Goal: Task Accomplishment & Management: Use online tool/utility

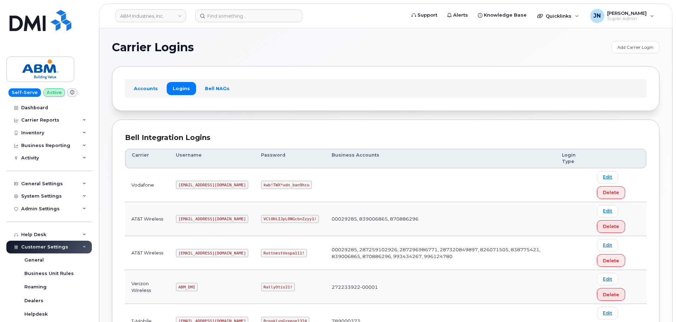
scroll to position [110, 0]
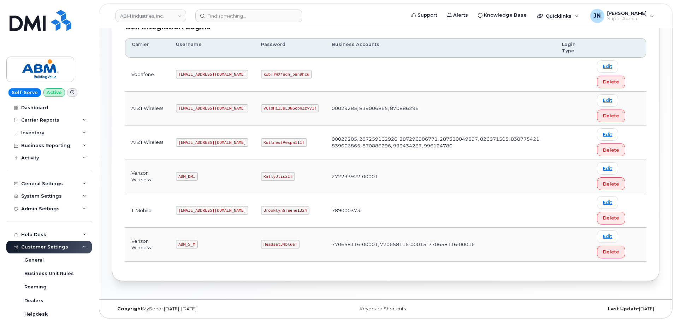
click at [186, 243] on code "ABM_S_M" at bounding box center [187, 244] width 22 height 8
click at [187, 243] on code "ABM_S_M" at bounding box center [187, 244] width 22 height 8
copy code "ABM_S_M"
click at [261, 240] on code "Headset34blue!" at bounding box center [280, 244] width 38 height 8
click at [261, 241] on code "Headset34blue!" at bounding box center [280, 244] width 38 height 8
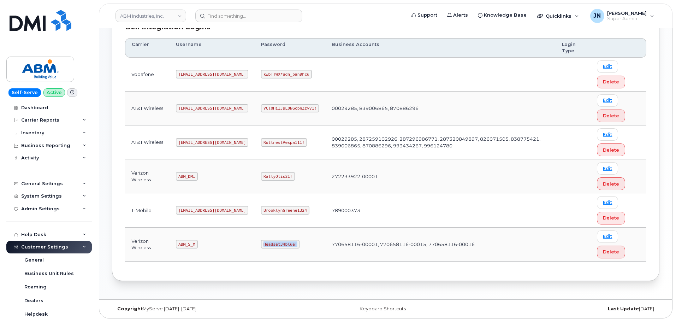
click at [261, 241] on code "Headset34blue!" at bounding box center [280, 244] width 38 height 8
copy code "Headset34blue!"
click at [193, 143] on code "abm@dminc.com" at bounding box center [212, 142] width 72 height 8
click at [193, 142] on code "abm@dminc.com" at bounding box center [212, 142] width 72 height 8
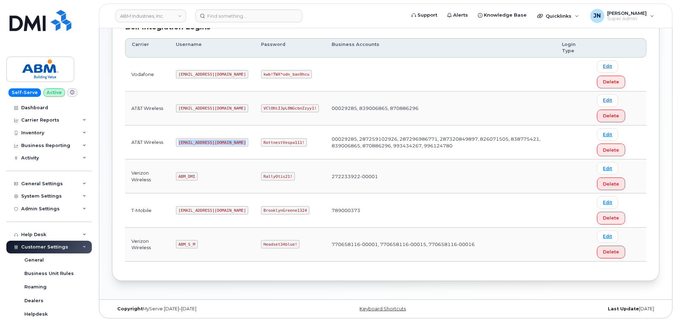
copy code "abm@dminc.com"
click at [261, 142] on code "RottnestVespa111!" at bounding box center [284, 142] width 46 height 8
copy code "RottnestVespa111!"
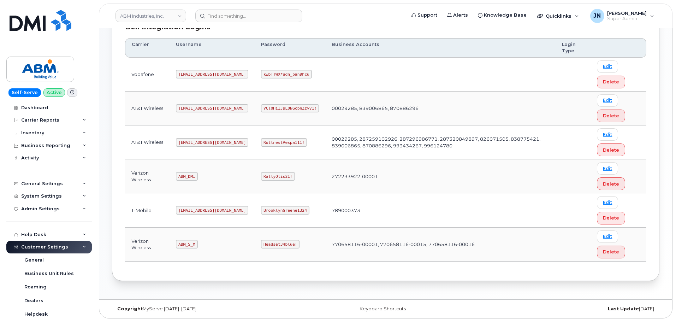
click at [185, 177] on code "ABM_DMI" at bounding box center [187, 176] width 22 height 8
click at [189, 245] on code "ABM_S_M" at bounding box center [187, 244] width 22 height 8
copy code "ABM_S_M"
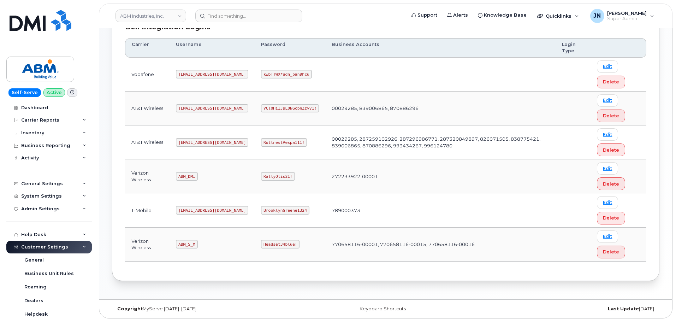
click at [261, 243] on code "Headset34blue!" at bounding box center [280, 244] width 38 height 8
copy code "Headset34blue!"
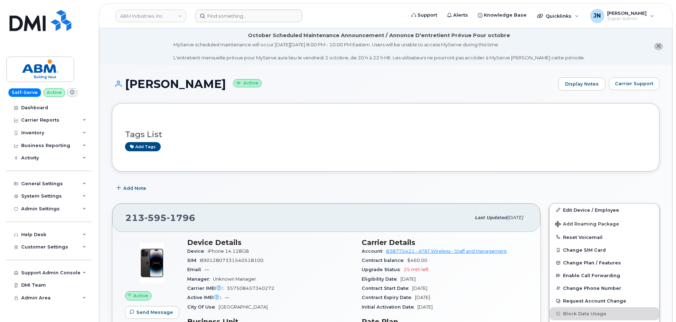
scroll to position [47, 0]
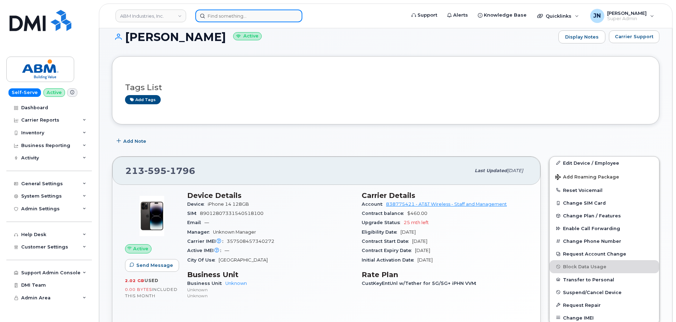
click at [276, 21] on input at bounding box center [248, 16] width 107 height 13
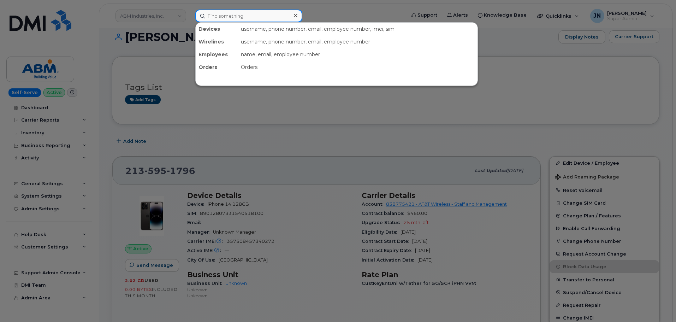
paste input "355549913225212"
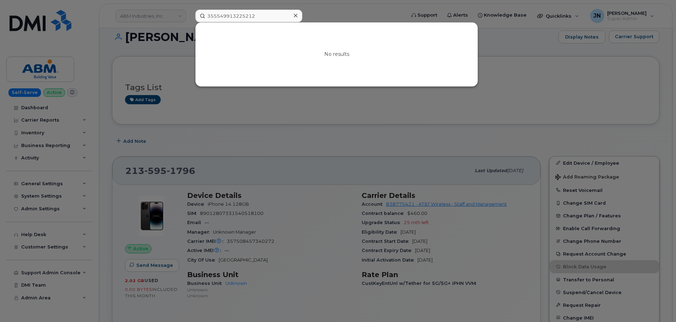
click at [530, 47] on div at bounding box center [338, 161] width 676 height 322
click at [245, 16] on input "355549913225212" at bounding box center [248, 16] width 107 height 13
paste input "12296154"
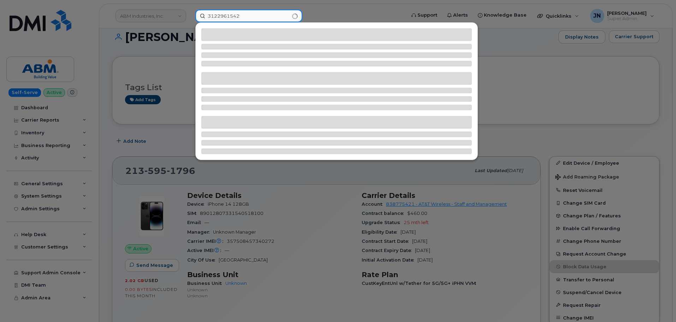
type input "3122961542"
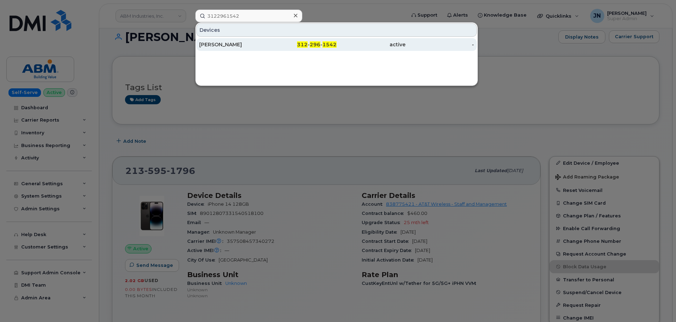
click at [315, 45] on span "296" at bounding box center [315, 44] width 11 height 6
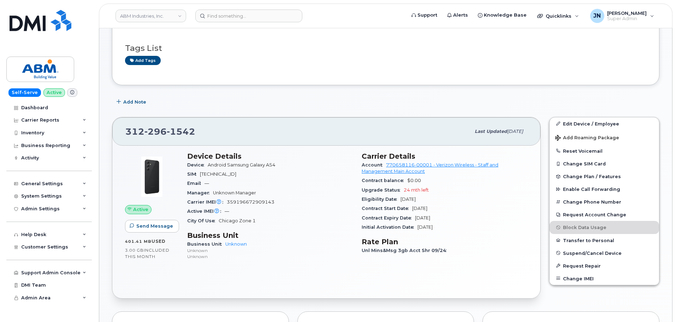
scroll to position [94, 0]
